Goal: Task Accomplishment & Management: Use online tool/utility

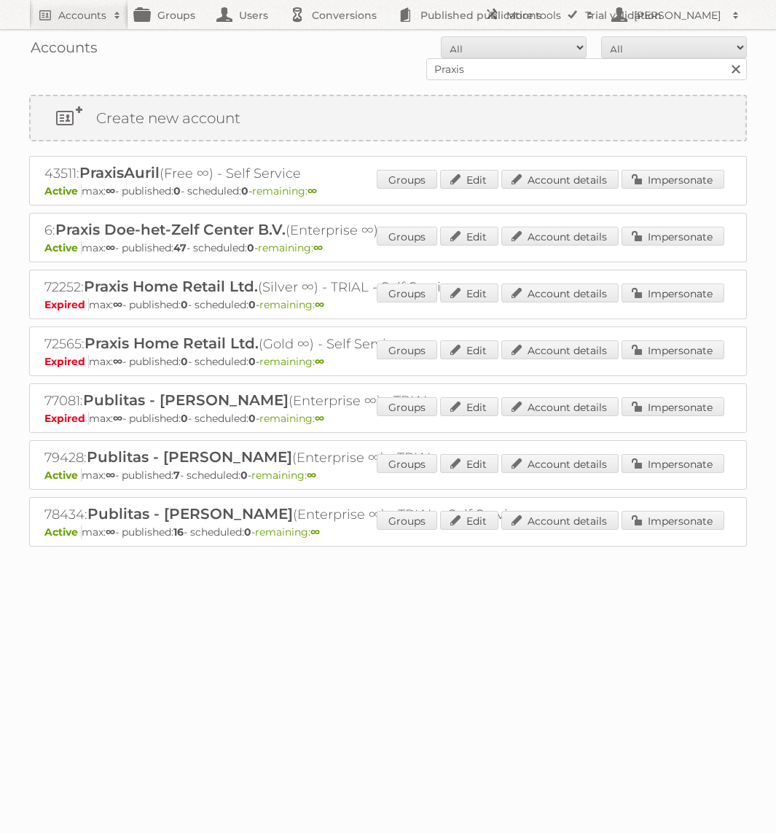
click at [498, 72] on input "Praxis" at bounding box center [586, 69] width 321 height 22
type input "KARWEI"
click at [724, 58] on input "Search" at bounding box center [735, 69] width 22 height 22
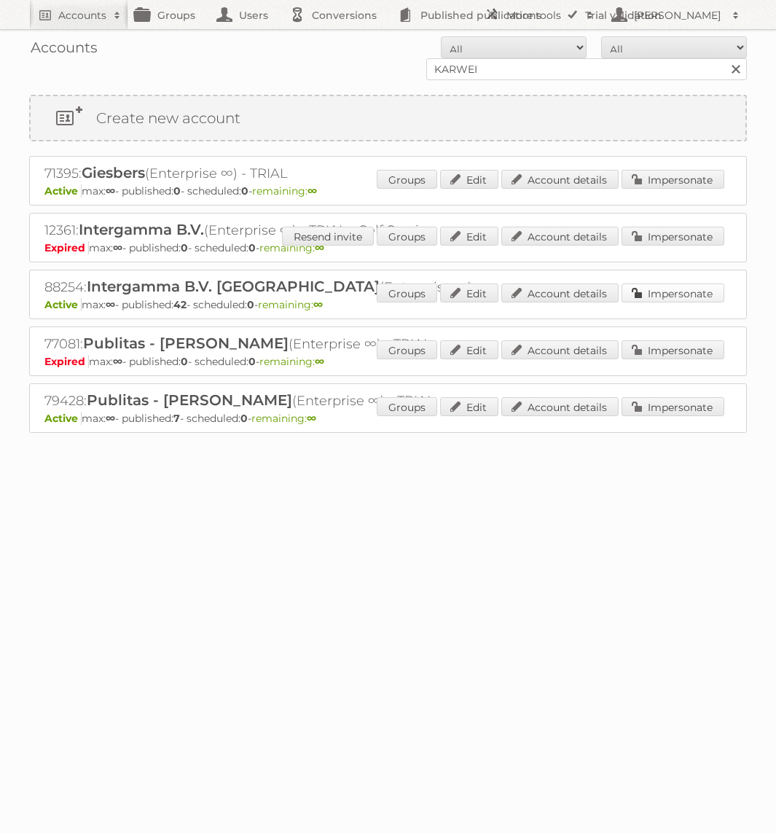
click at [674, 293] on link "Impersonate" at bounding box center [673, 292] width 103 height 19
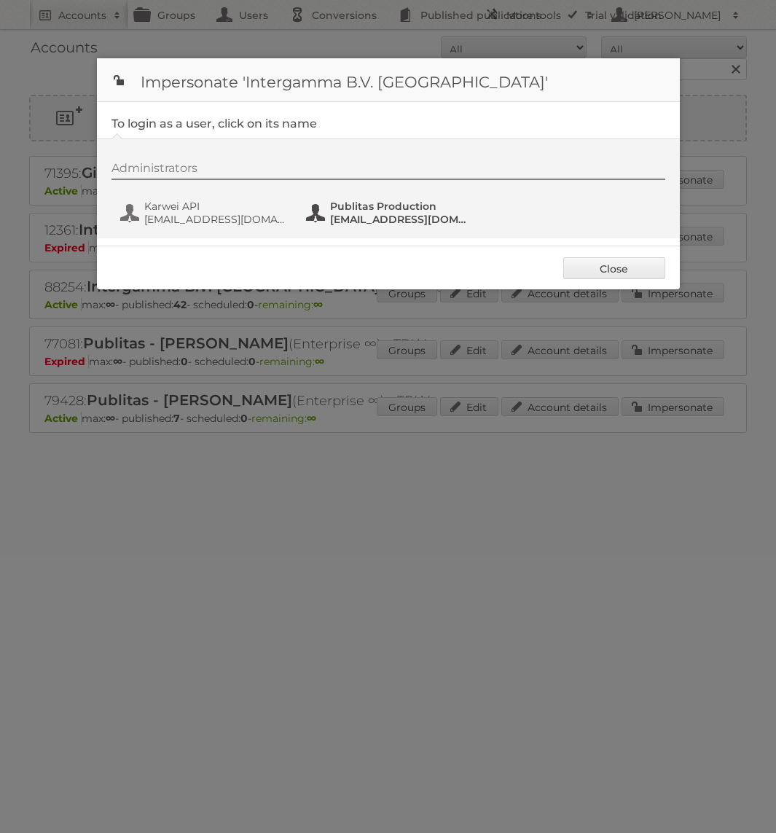
click at [350, 211] on span "Publitas Production" at bounding box center [400, 206] width 141 height 13
